Goal: Task Accomplishment & Management: Manage account settings

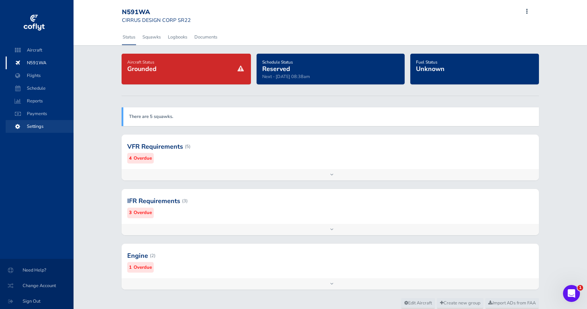
click at [32, 123] on span "Settings" at bounding box center [40, 126] width 54 height 13
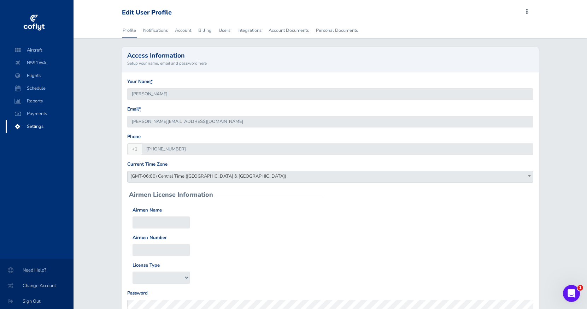
click at [81, 106] on div "Profile Notifications Account Billing Users Integrations Account Documents Pers…" at bounding box center [329, 210] width 513 height 375
click at [225, 32] on link "Users" at bounding box center [224, 31] width 13 height 16
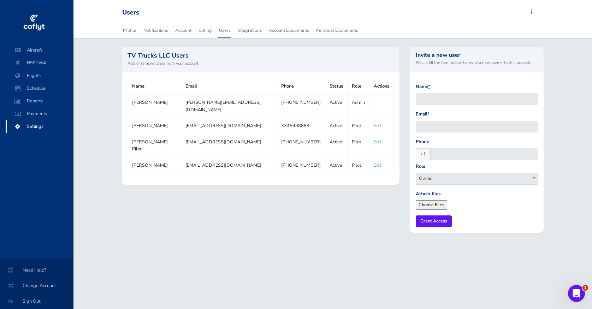
click at [374, 162] on link "Edit" at bounding box center [377, 165] width 7 height 6
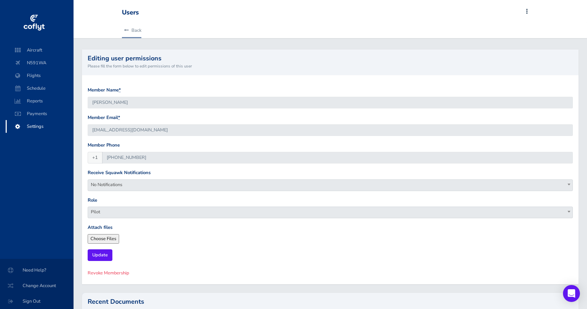
click at [126, 28] on icon at bounding box center [126, 30] width 5 height 5
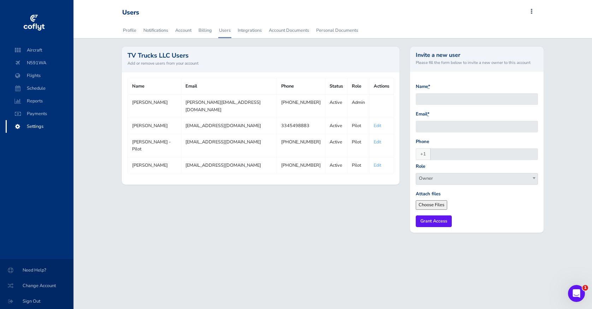
click at [341, 228] on div "TV Trucks LLC Users Add or remove users from your account Name Email Phone Stat…" at bounding box center [261, 144] width 288 height 195
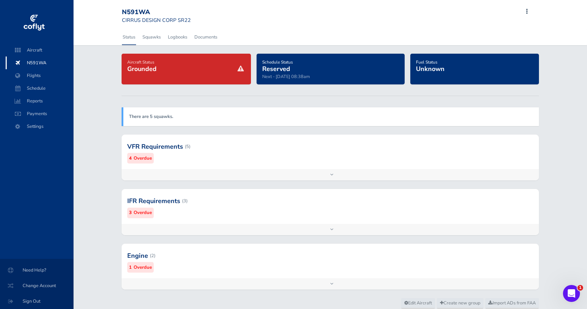
scroll to position [1, 0]
